Goal: Find contact information: Find contact information

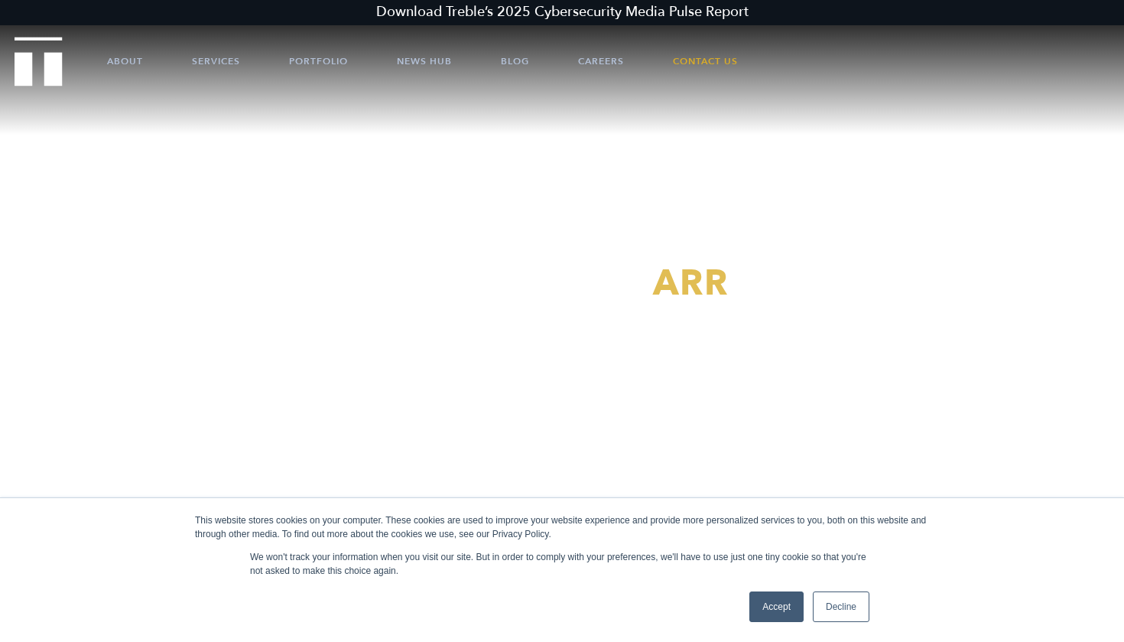
click at [780, 613] on link "Accept" at bounding box center [777, 606] width 54 height 31
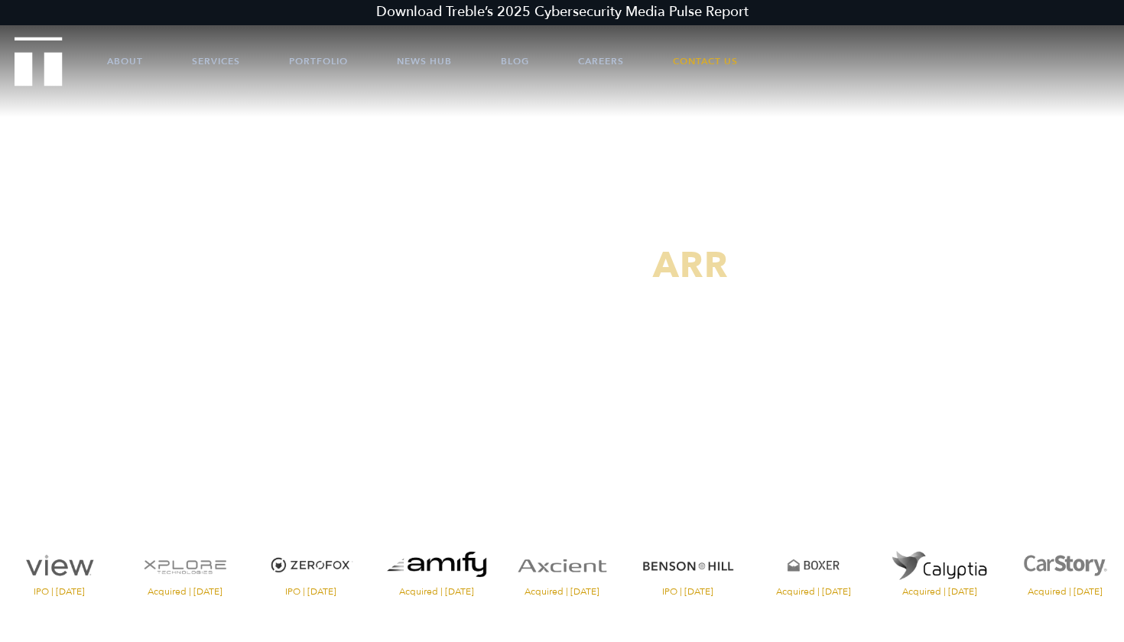
scroll to position [20, 0]
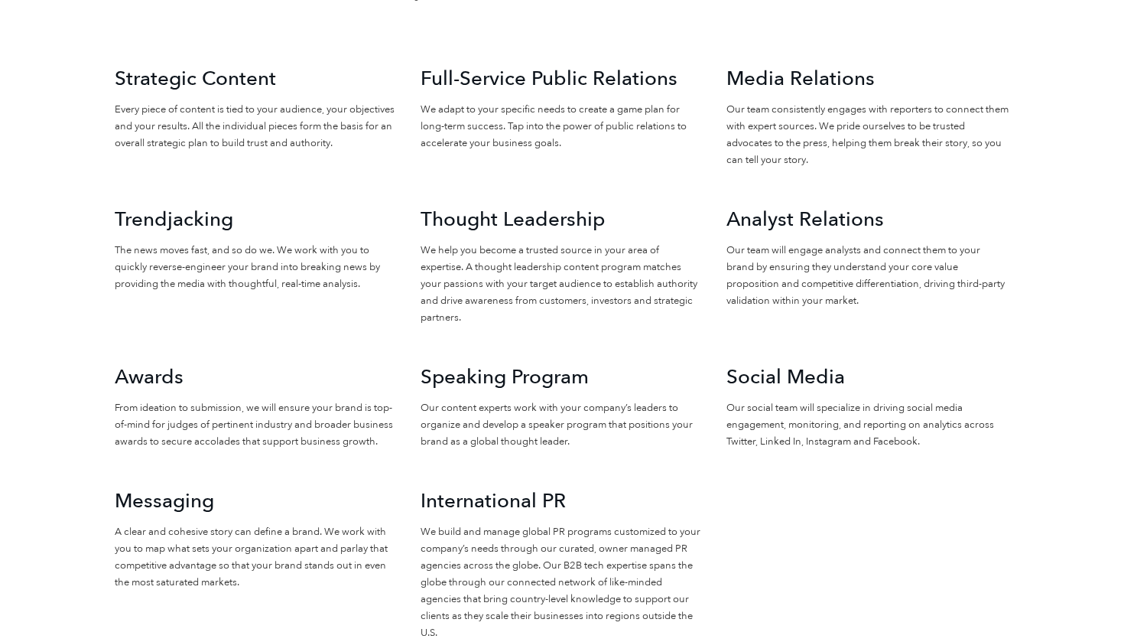
scroll to position [1580, 0]
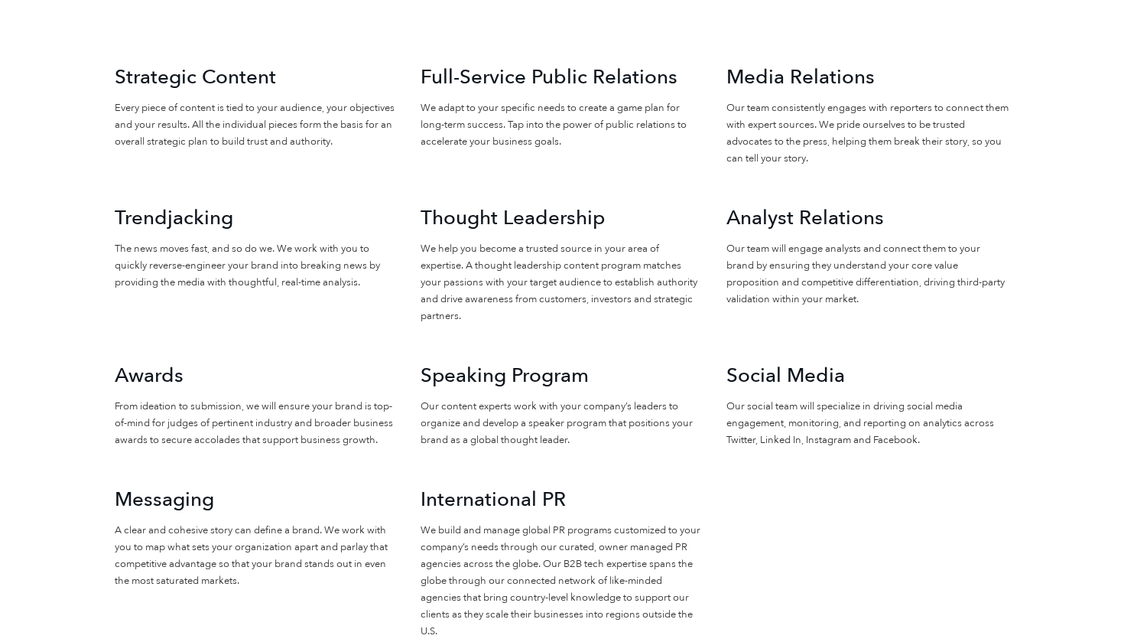
click at [460, 240] on p "We help you become a trusted source in your area of expertise. A thought leader…" at bounding box center [562, 282] width 283 height 84
drag, startPoint x: 425, startPoint y: 192, endPoint x: 620, endPoint y: 183, distance: 195.3
click at [620, 205] on h3 "Thought Leadership" at bounding box center [562, 218] width 283 height 26
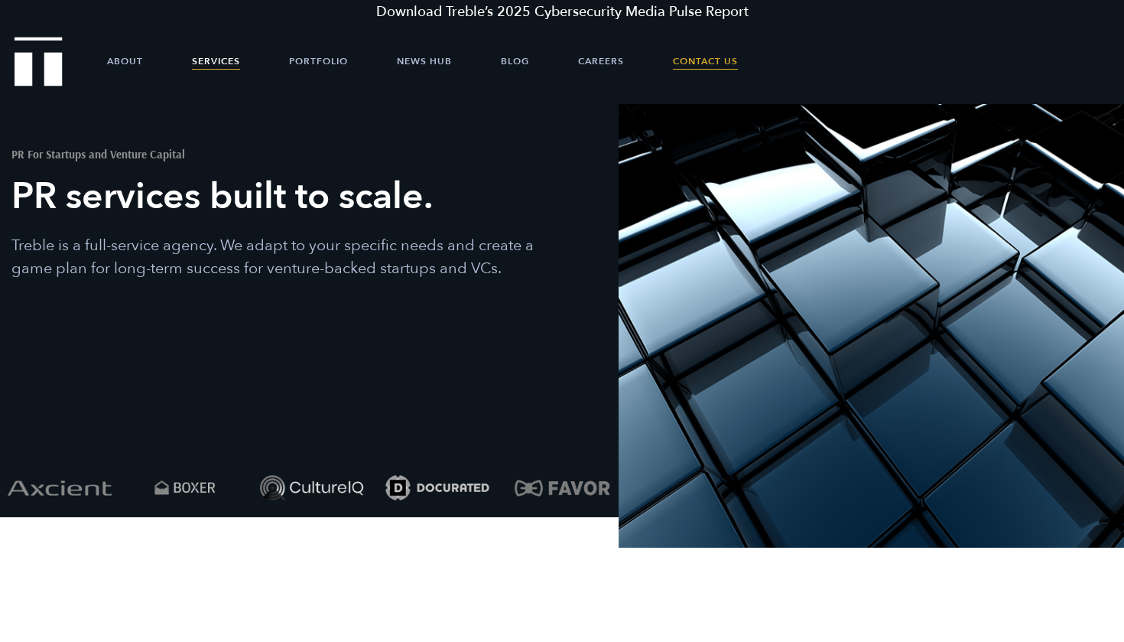
scroll to position [0, 0]
click at [722, 55] on link "Contact Us" at bounding box center [705, 61] width 65 height 46
